Goal: Task Accomplishment & Management: Use online tool/utility

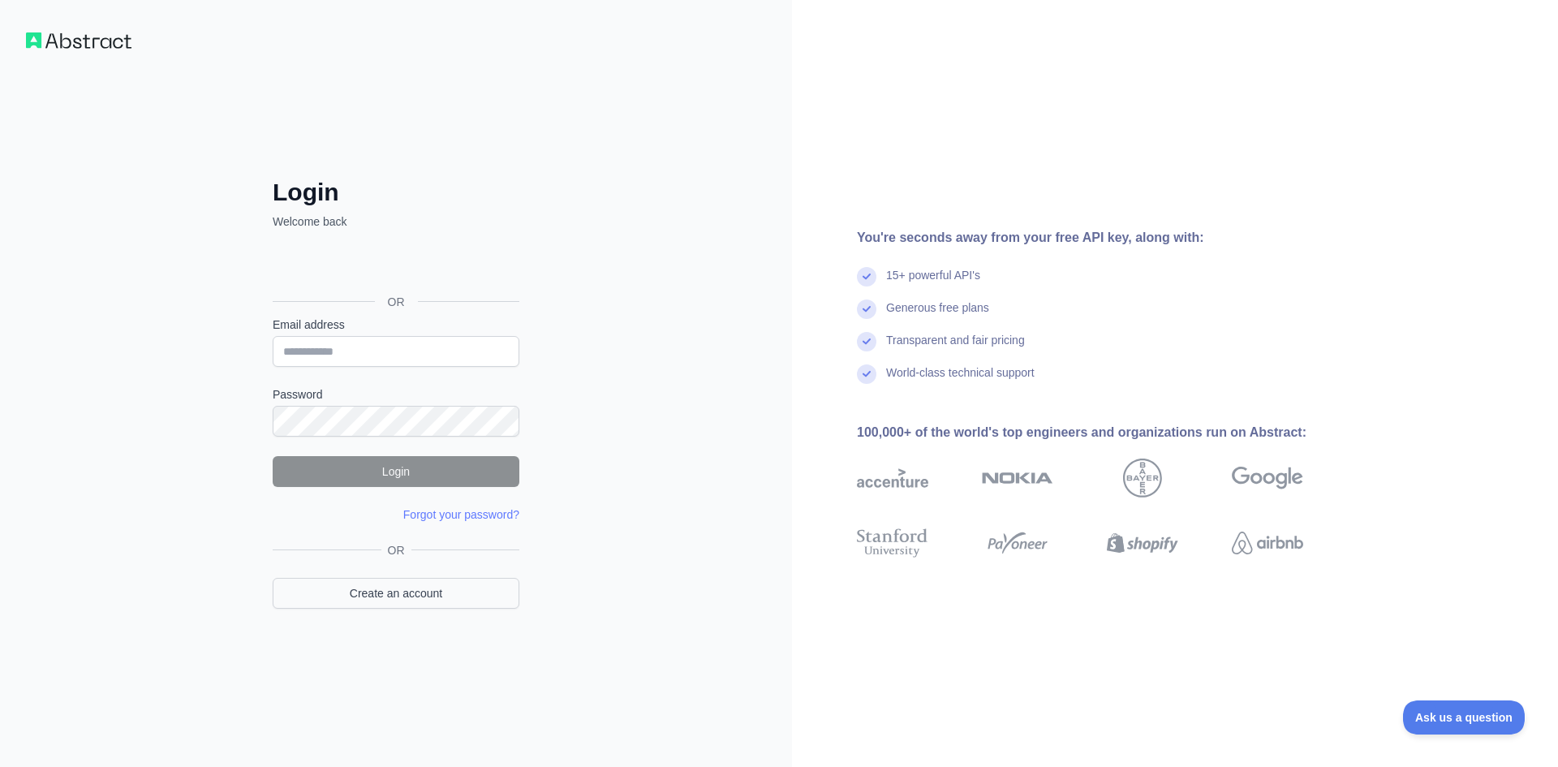
scroll to position [30399, 0]
click at [385, 593] on link "Create an account" at bounding box center [396, 593] width 247 height 31
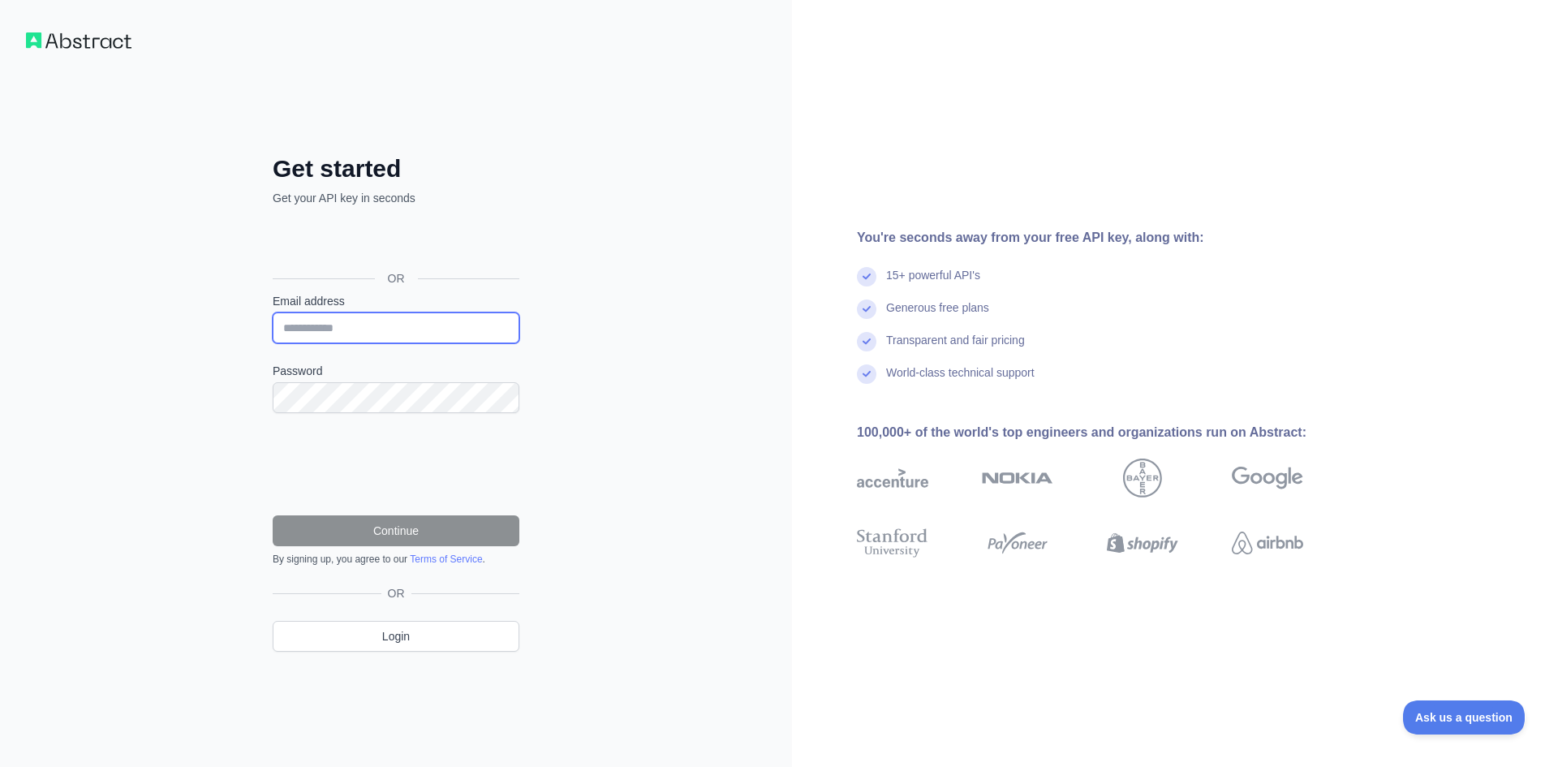
click at [373, 330] on input "Email address" at bounding box center [396, 328] width 247 height 31
type input "**********"
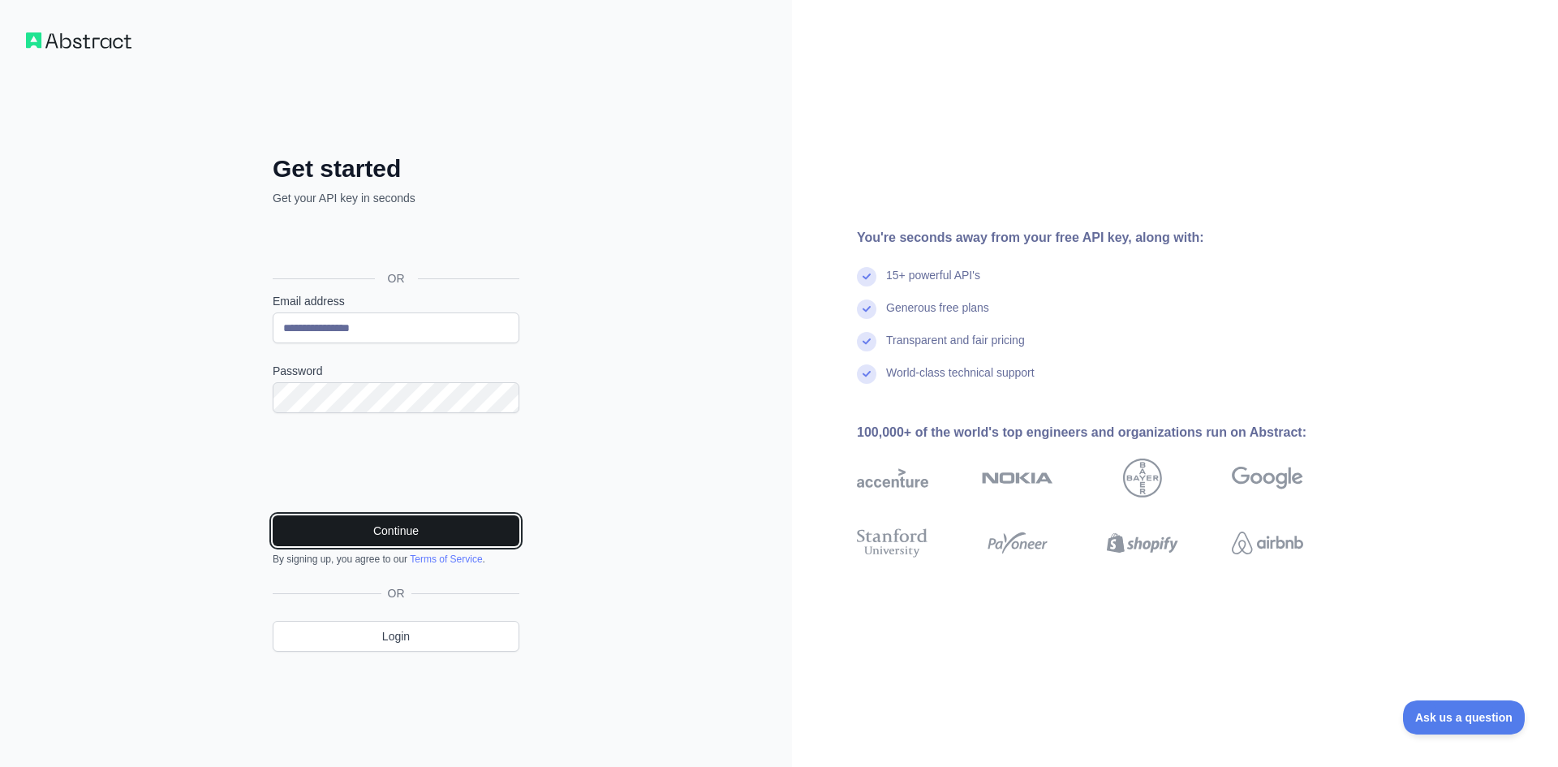
click at [376, 532] on button "Continue" at bounding box center [396, 530] width 247 height 31
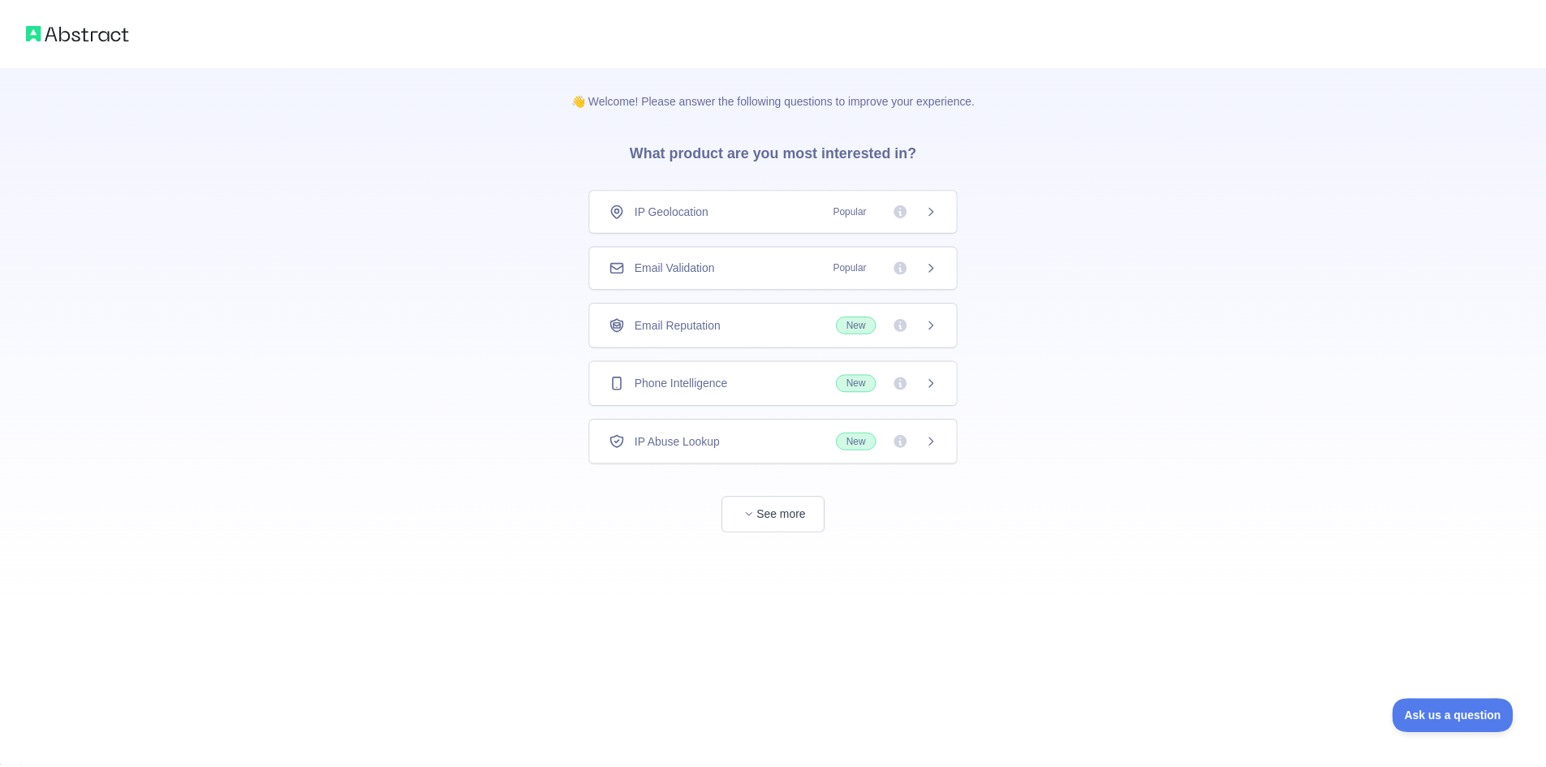
scroll to position [30399, 0]
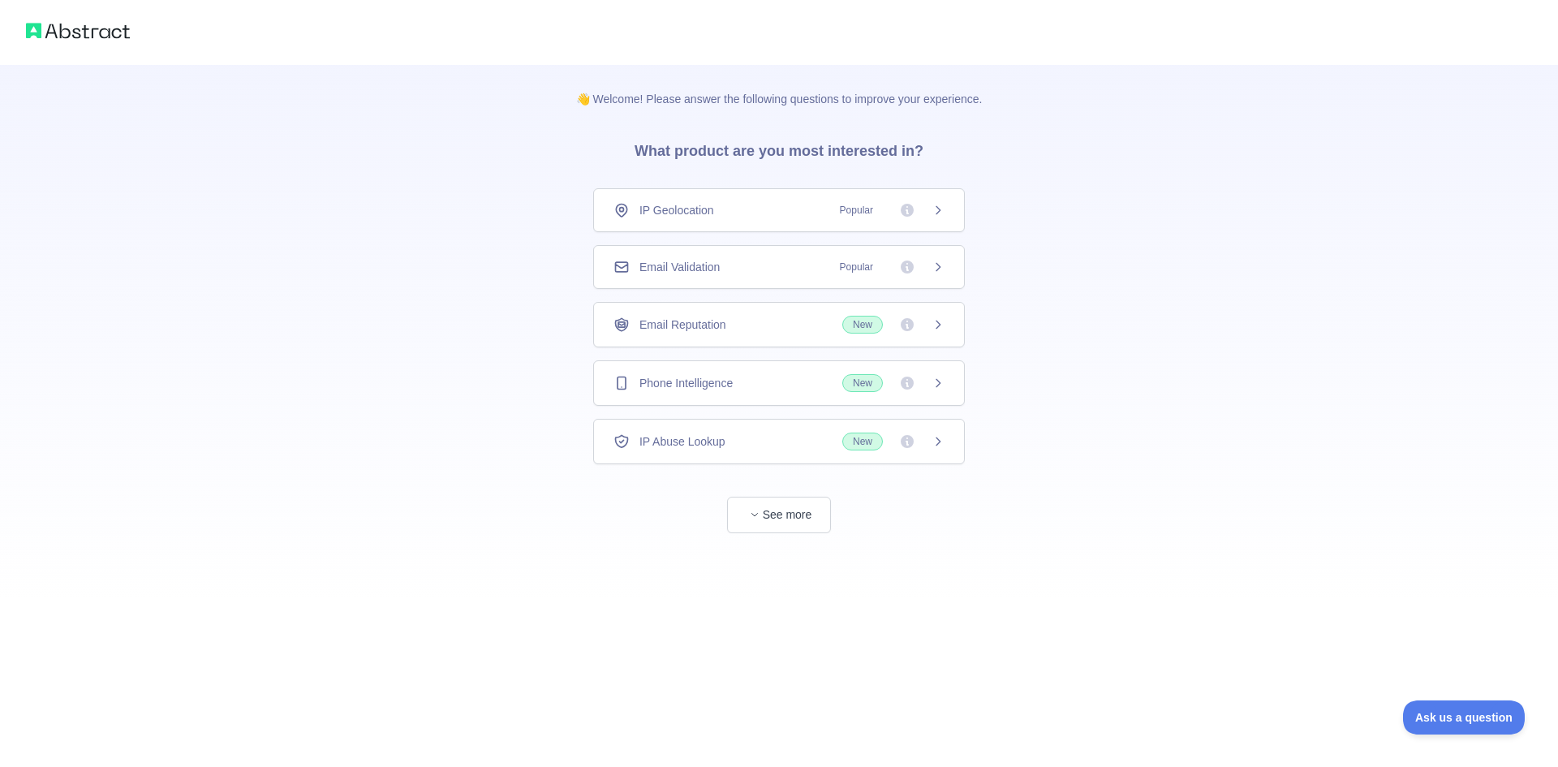
click at [936, 213] on icon at bounding box center [938, 210] width 13 height 13
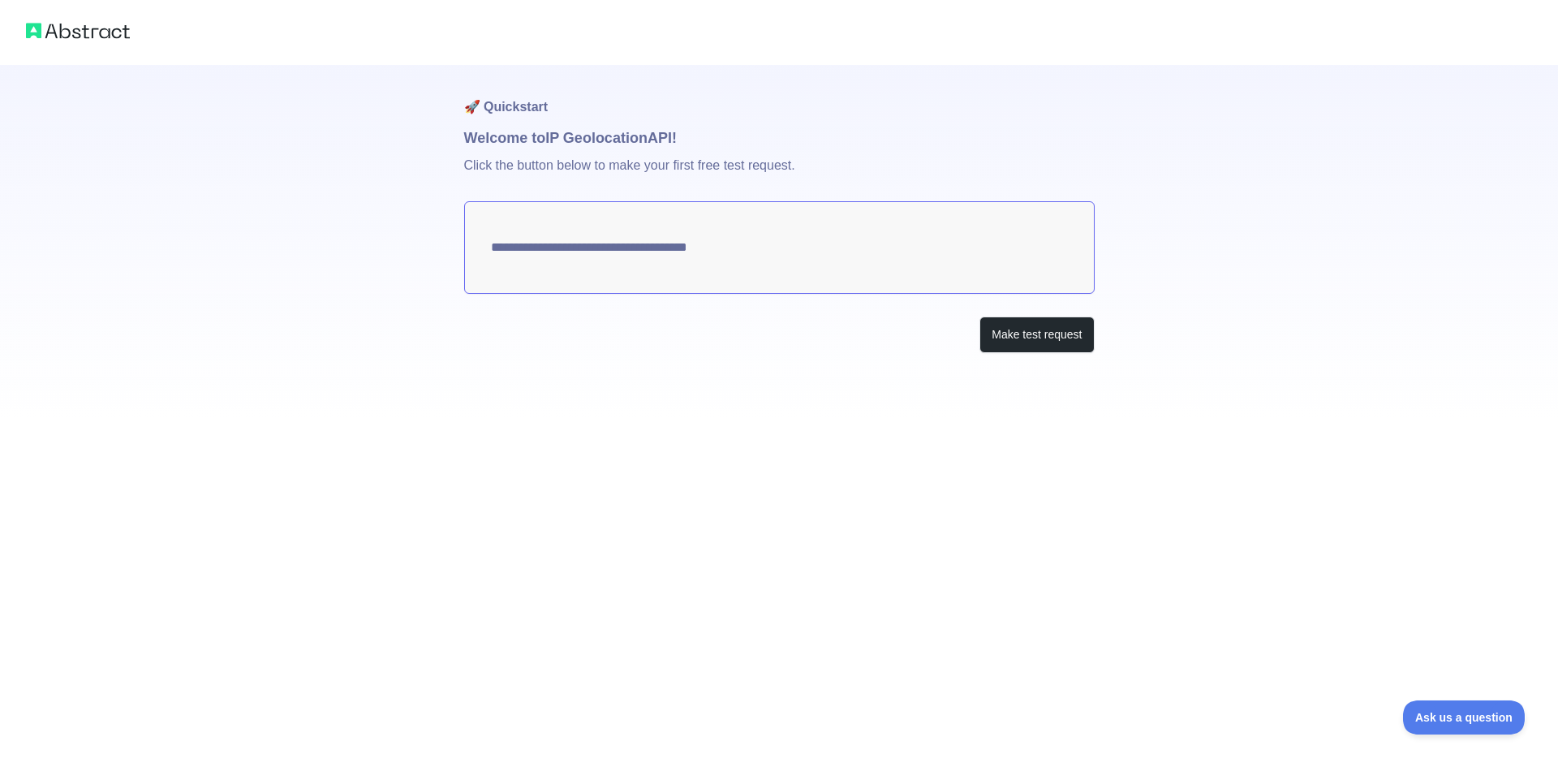
type textarea "**********"
click at [1041, 338] on button "Make test request" at bounding box center [1037, 335] width 114 height 37
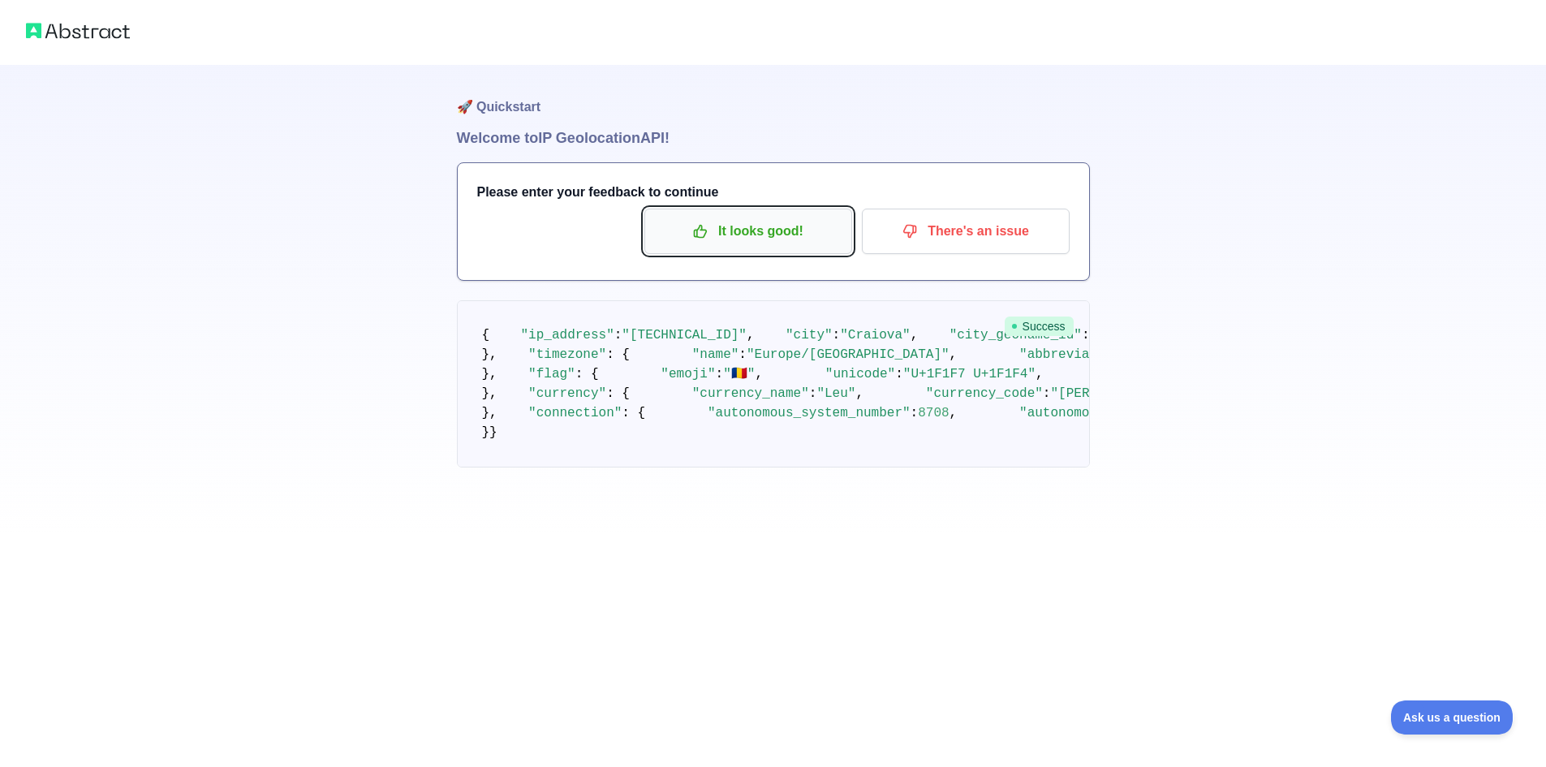
click at [757, 230] on p "It looks good!" at bounding box center [748, 232] width 183 height 28
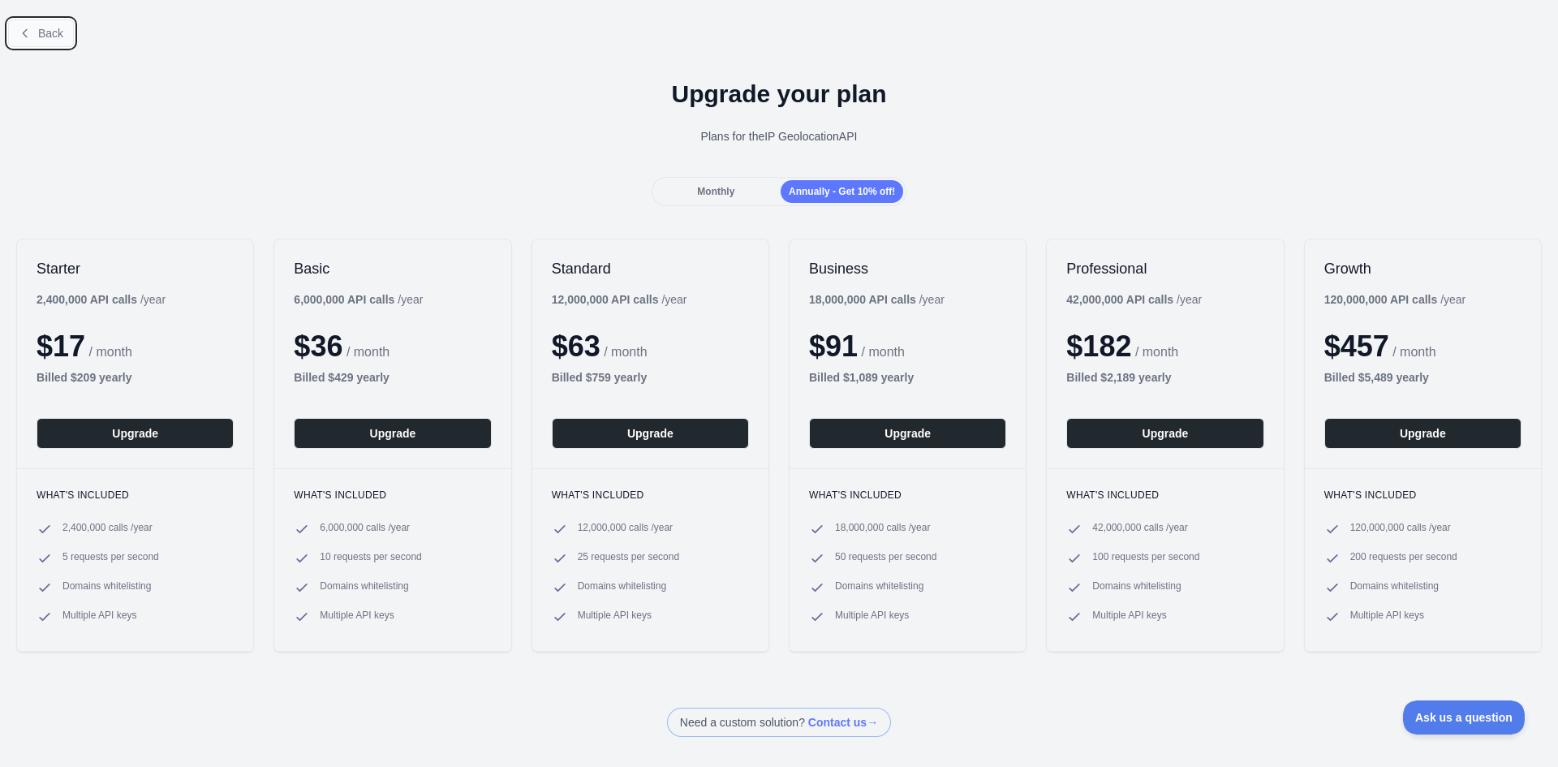
click at [37, 28] on button "Back" at bounding box center [41, 33] width 66 height 28
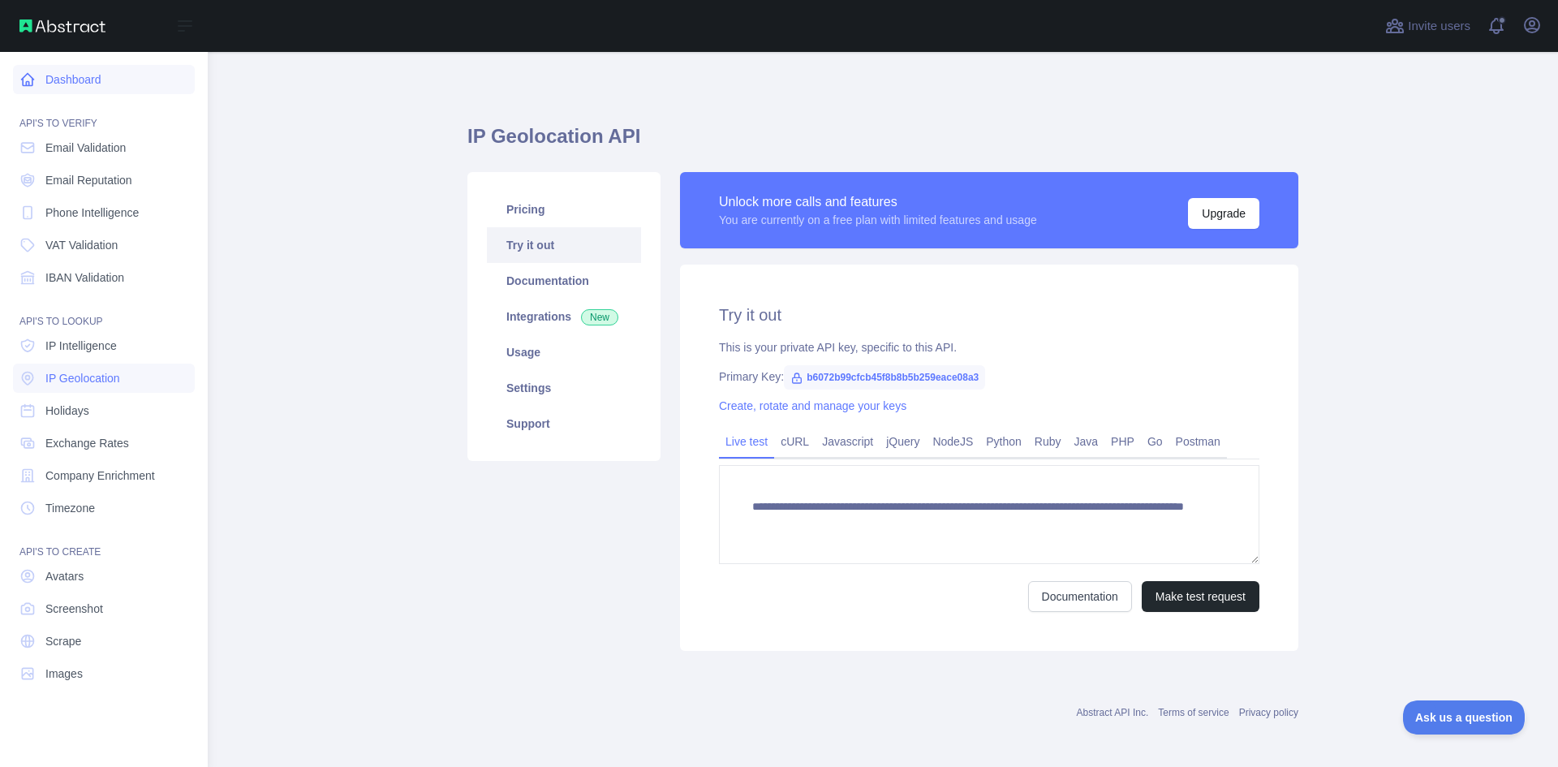
click at [27, 76] on icon at bounding box center [27, 79] width 16 height 16
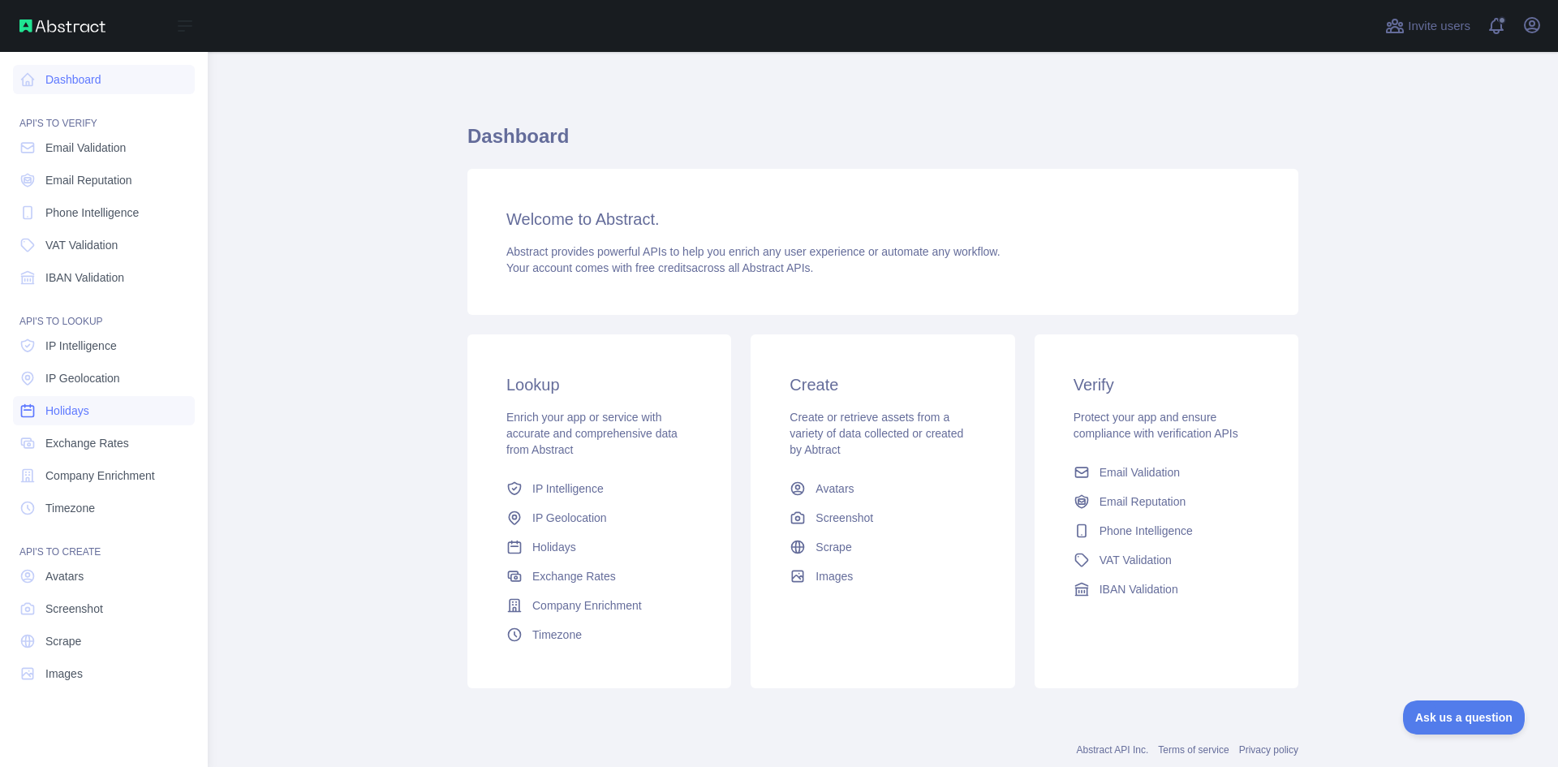
click at [60, 411] on span "Holidays" at bounding box center [67, 411] width 44 height 16
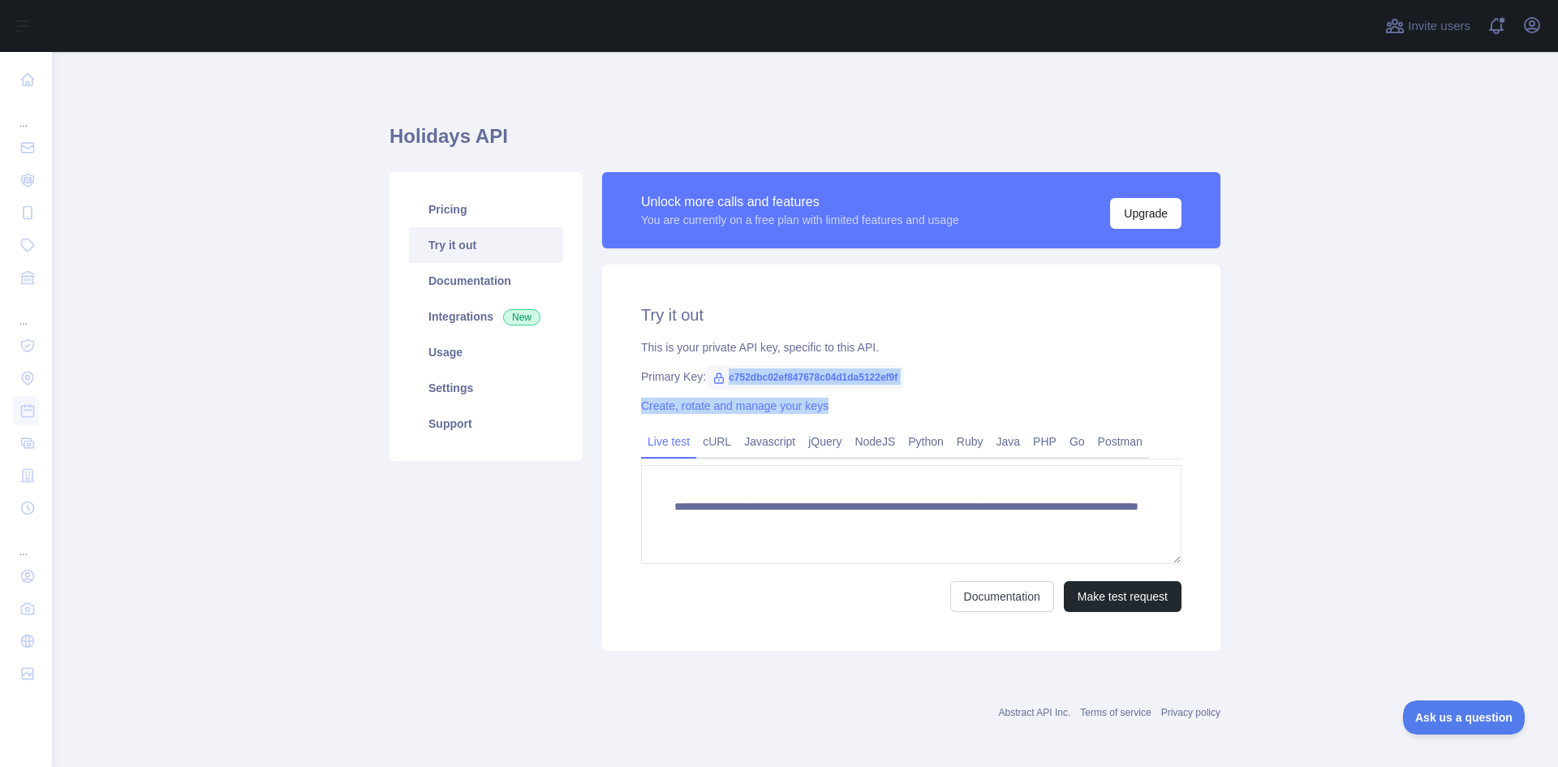
drag, startPoint x: 719, startPoint y: 377, endPoint x: 914, endPoint y: 385, distance: 195.0
type textarea "**********"
click at [914, 385] on div "**********" at bounding box center [911, 458] width 619 height 386
click at [915, 385] on div "**********" at bounding box center [911, 458] width 619 height 386
click at [825, 377] on span "c752dbc02ef847678c04d1da5122ef9f" at bounding box center [805, 377] width 198 height 24
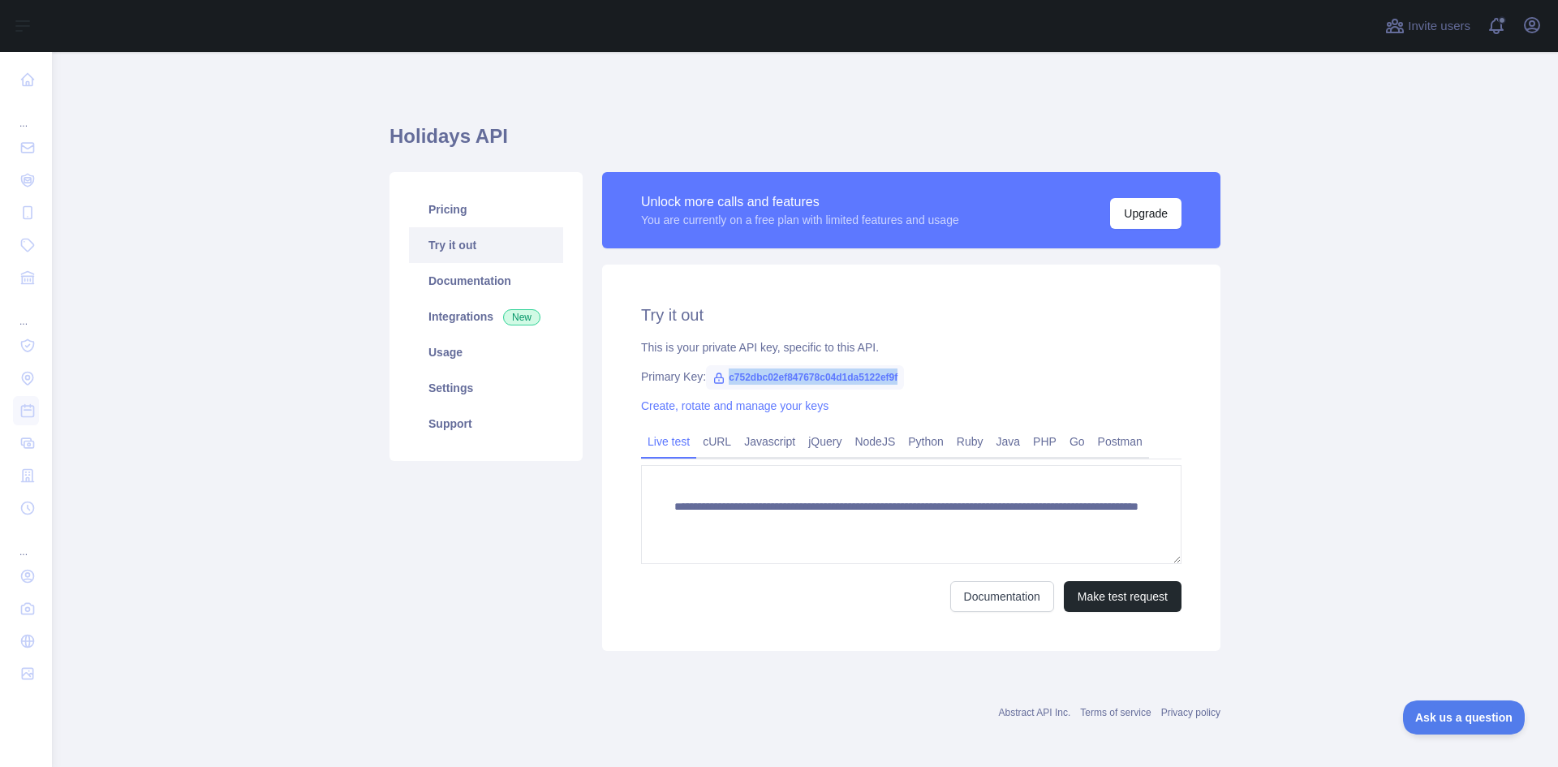
click at [825, 377] on span "c752dbc02ef847678c04d1da5122ef9f" at bounding box center [805, 377] width 198 height 24
copy span "c752dbc02ef847678c04d1da5122ef9f"
click at [1114, 601] on button "Make test request" at bounding box center [1123, 596] width 118 height 31
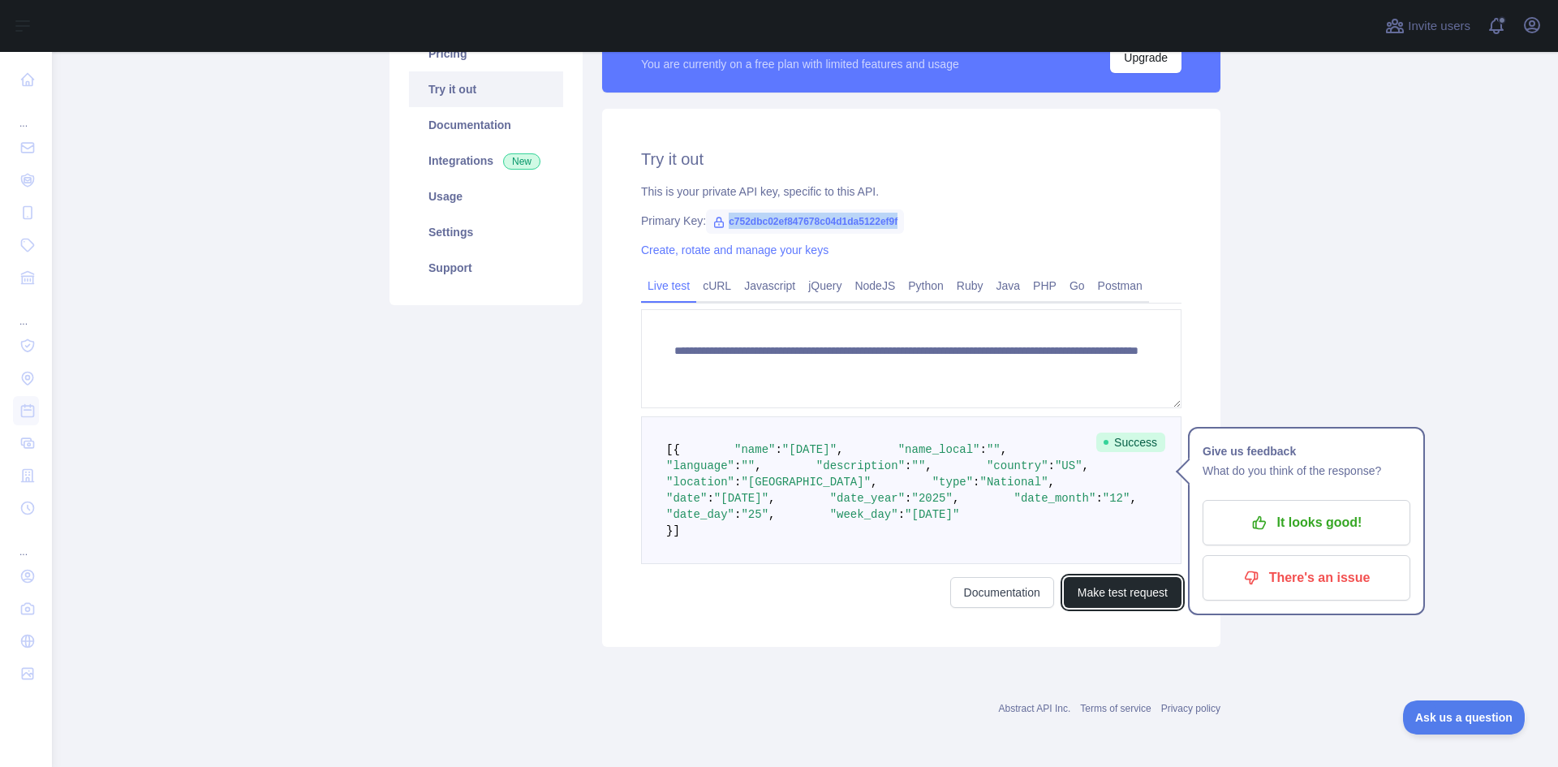
scroll to position [162, 0]
click at [438, 188] on link "Usage" at bounding box center [486, 197] width 154 height 36
copy span "c752dbc02ef847678c04d1da5122ef9f"
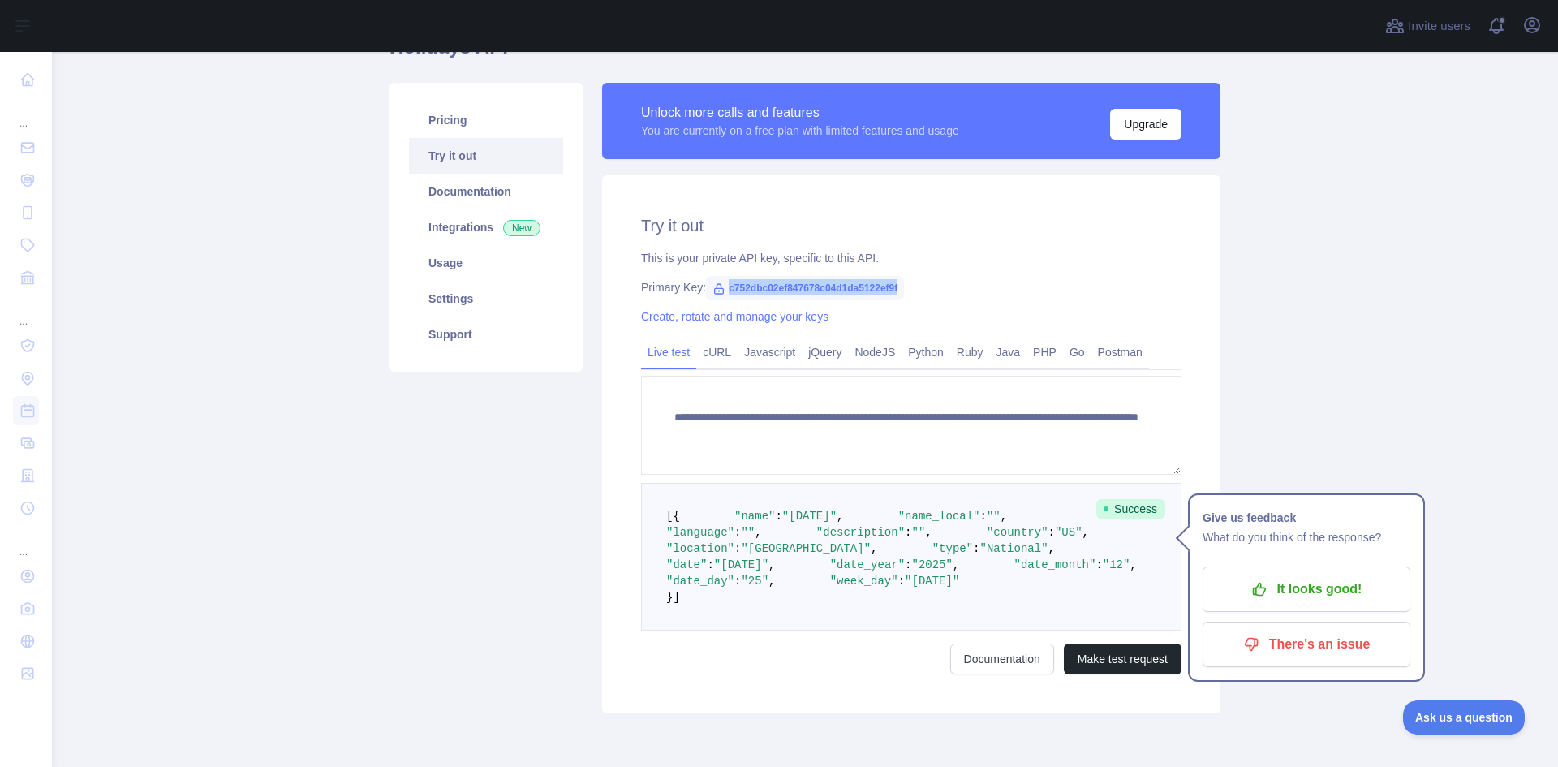
scroll to position [81, 0]
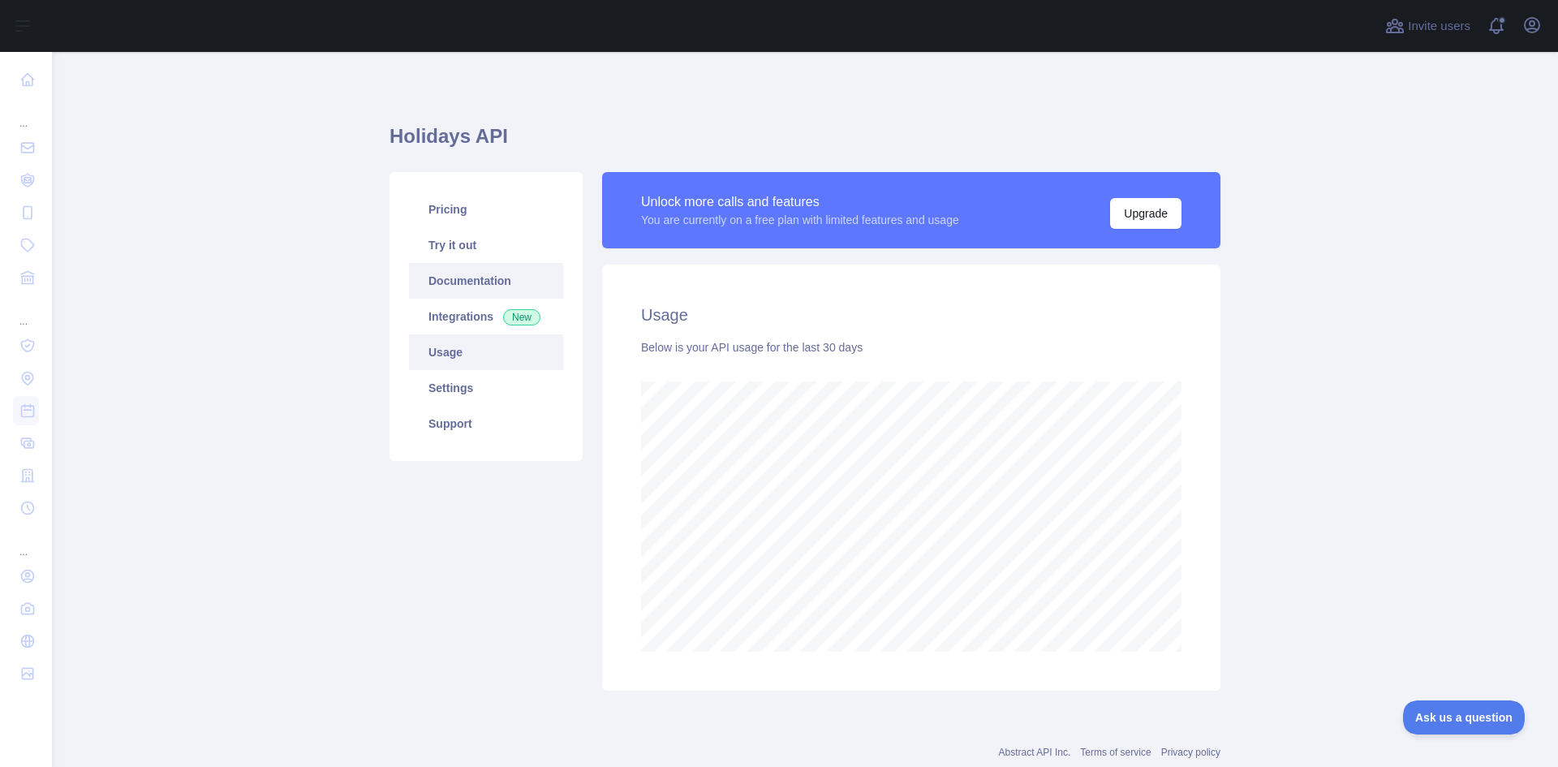
click at [459, 282] on link "Documentation" at bounding box center [486, 281] width 154 height 36
